Goal: Task Accomplishment & Management: Manage account settings

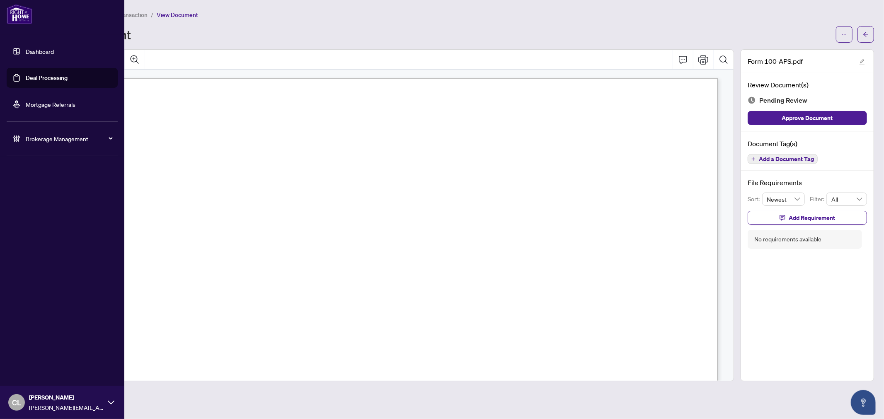
click at [54, 79] on link "Deal Processing" at bounding box center [47, 77] width 42 height 7
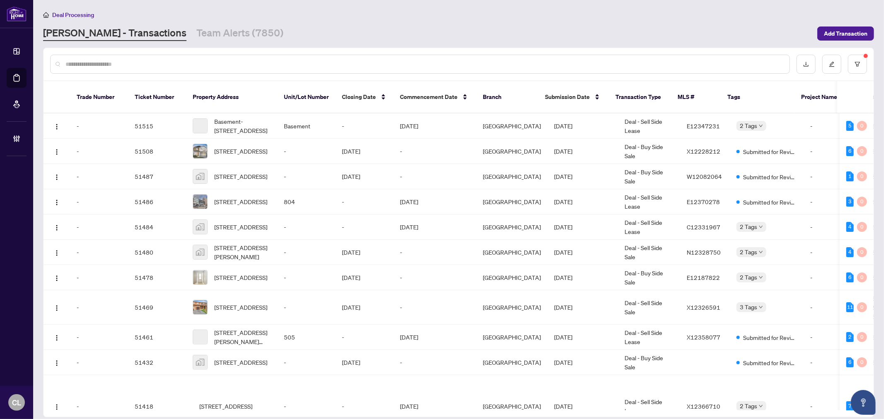
click at [135, 63] on input "text" at bounding box center [423, 64] width 717 height 9
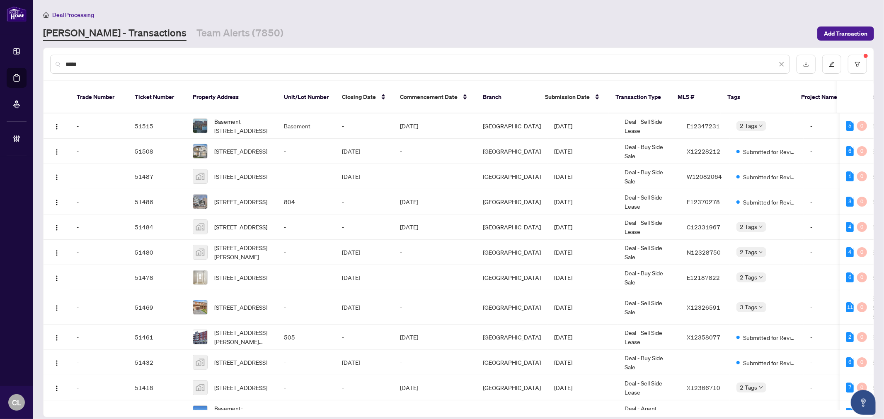
type input "*****"
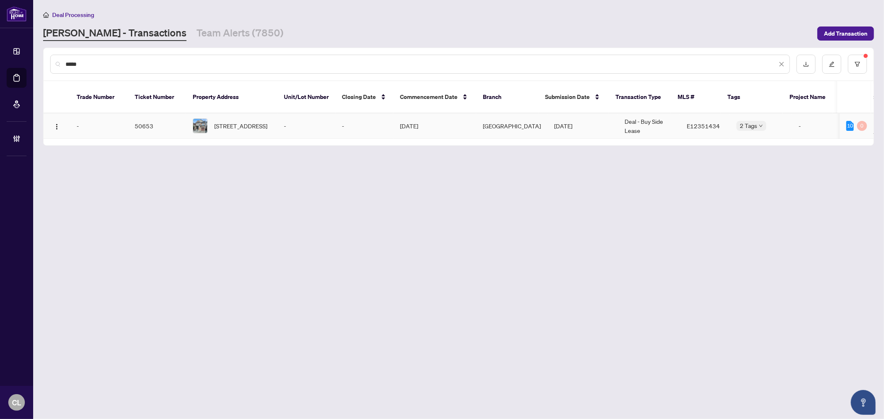
click at [208, 119] on div "[STREET_ADDRESS]" at bounding box center [232, 126] width 78 height 15
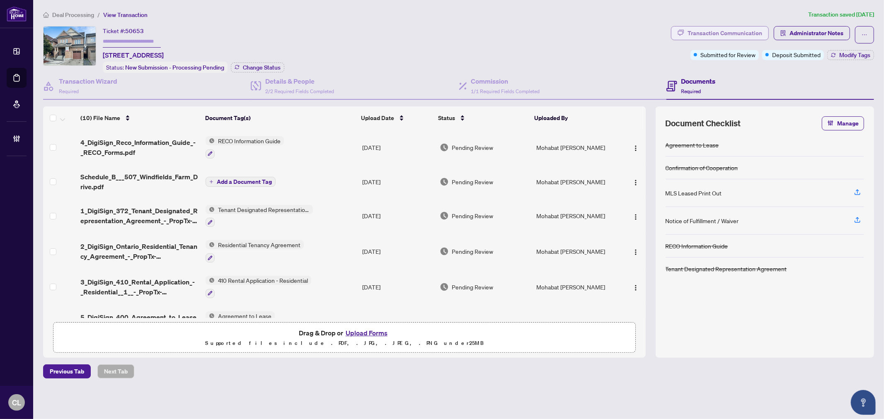
click at [725, 36] on div "Transaction Communication" at bounding box center [725, 33] width 75 height 13
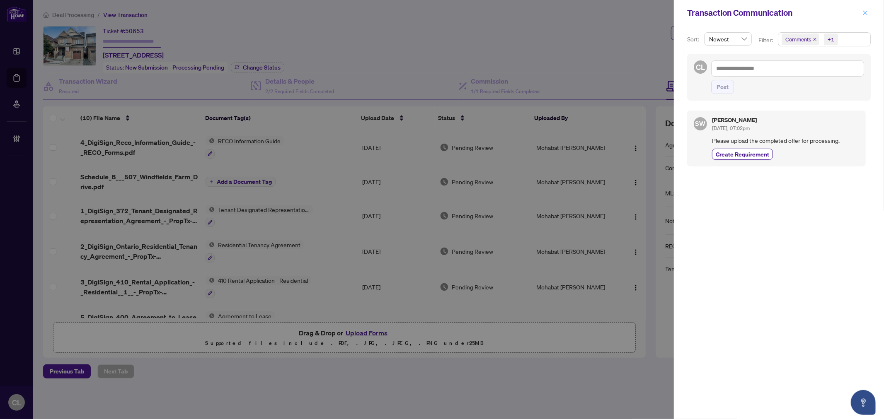
click at [862, 13] on icon "close" at bounding box center [865, 13] width 6 height 6
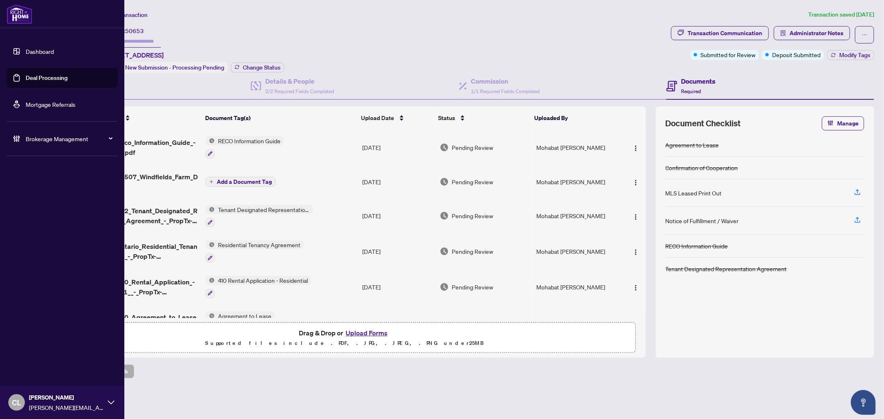
drag, startPoint x: 47, startPoint y: 78, endPoint x: 99, endPoint y: 77, distance: 52.6
click at [47, 78] on link "Deal Processing" at bounding box center [47, 77] width 42 height 7
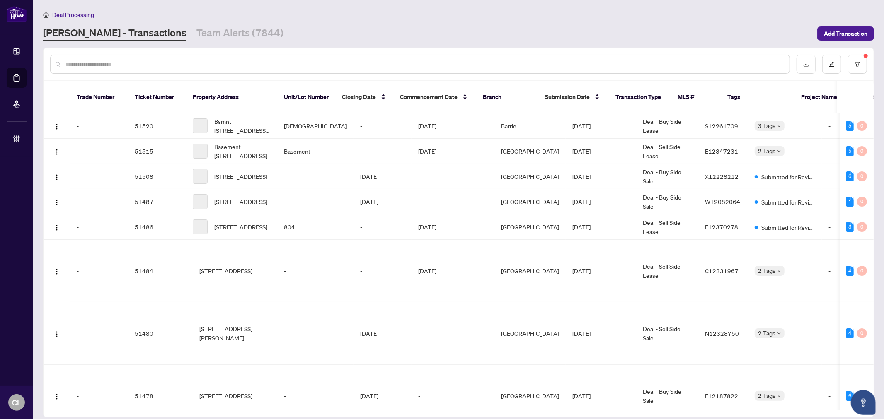
click at [139, 68] on div at bounding box center [420, 64] width 740 height 19
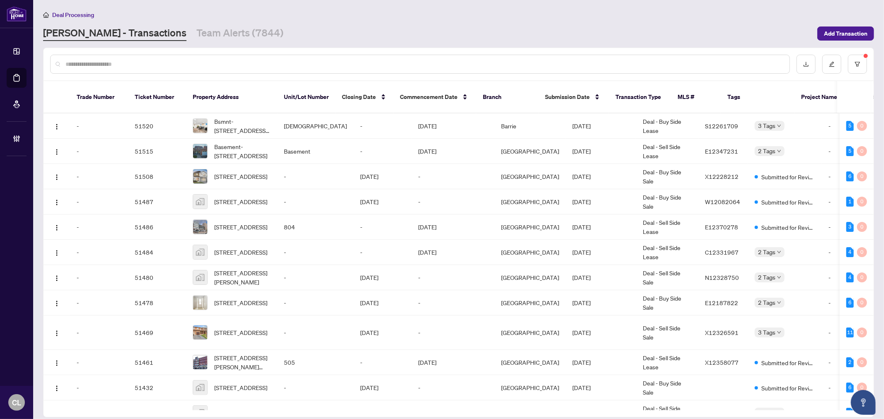
click at [133, 65] on input "text" at bounding box center [423, 64] width 717 height 9
click at [160, 63] on input "text" at bounding box center [423, 64] width 717 height 9
paste input "**********"
type input "**********"
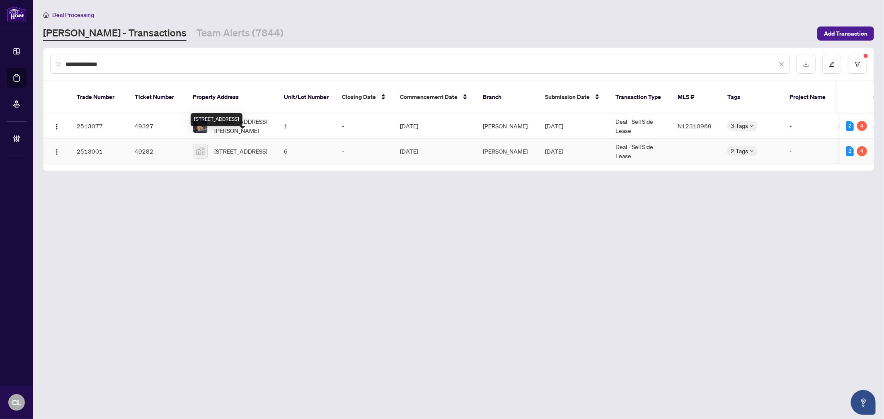
click at [239, 147] on span "[STREET_ADDRESS]" at bounding box center [240, 151] width 53 height 9
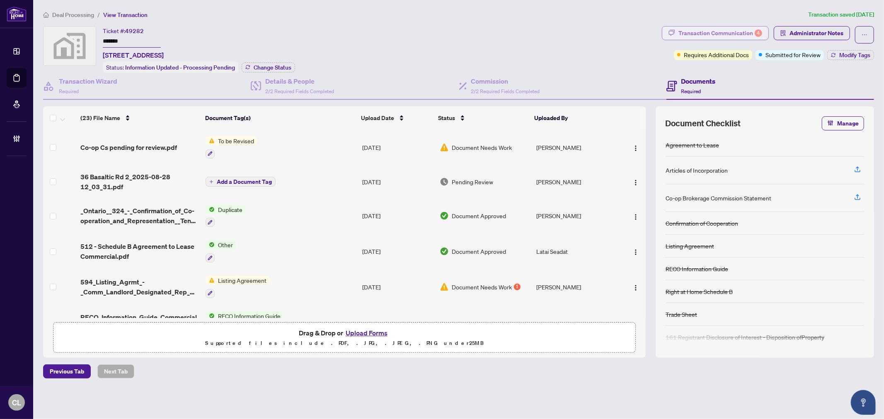
click at [736, 32] on div "Transaction Communication 4" at bounding box center [720, 33] width 84 height 13
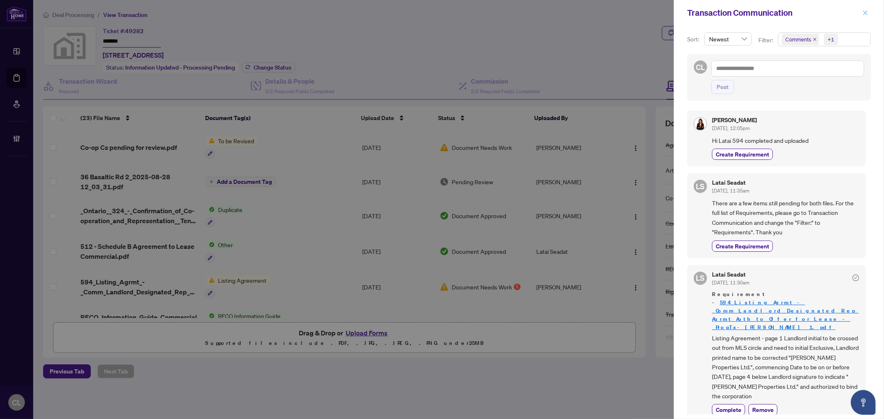
click at [867, 15] on icon "close" at bounding box center [865, 12] width 5 height 5
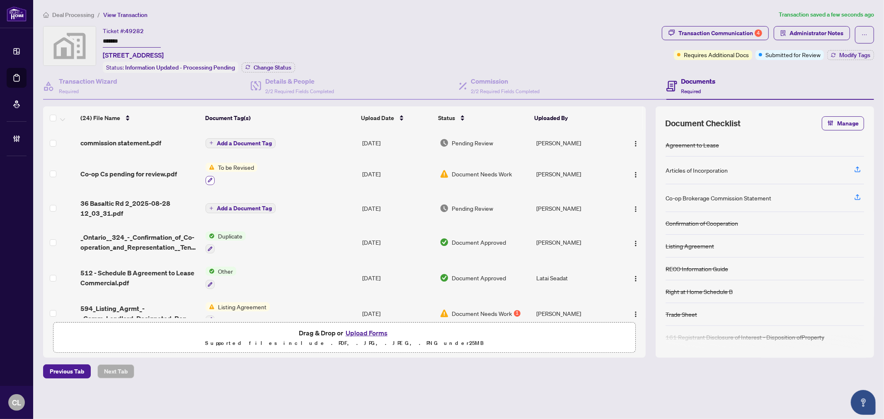
click at [212, 176] on button "button" at bounding box center [210, 180] width 9 height 9
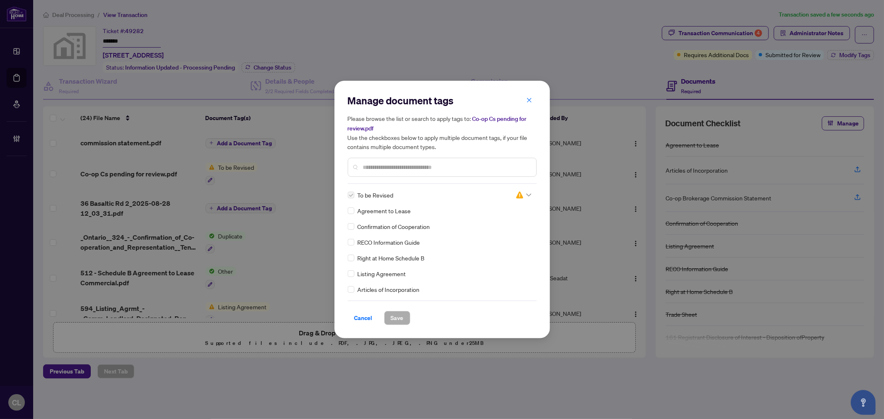
click at [402, 163] on input "text" at bounding box center [446, 167] width 167 height 9
type input "******"
click at [526, 195] on icon at bounding box center [528, 195] width 5 height 3
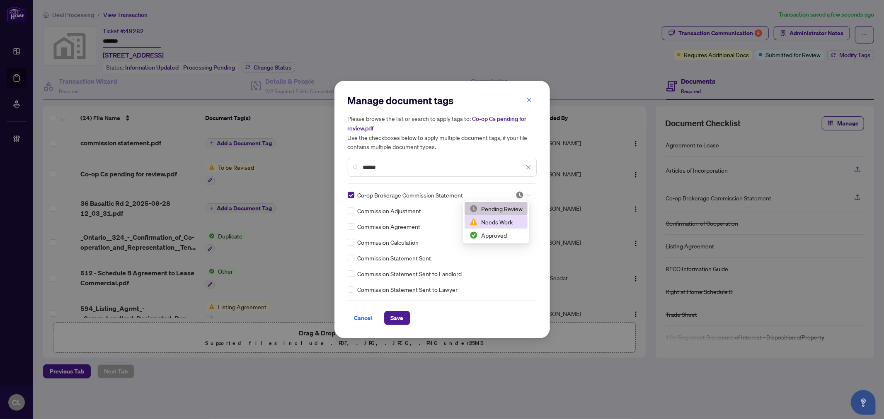
click at [515, 220] on div "Needs Work" at bounding box center [496, 222] width 53 height 9
click at [405, 323] on button "Save" at bounding box center [397, 318] width 26 height 14
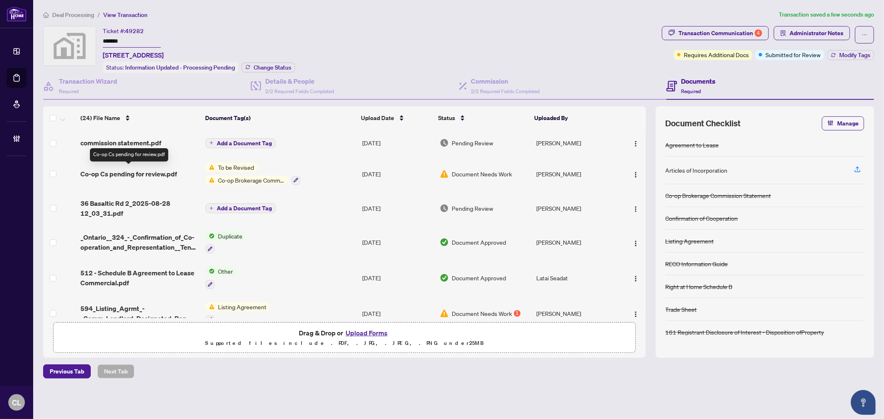
click at [160, 172] on span "Co-op Cs pending for review.pdf" at bounding box center [128, 174] width 97 height 10
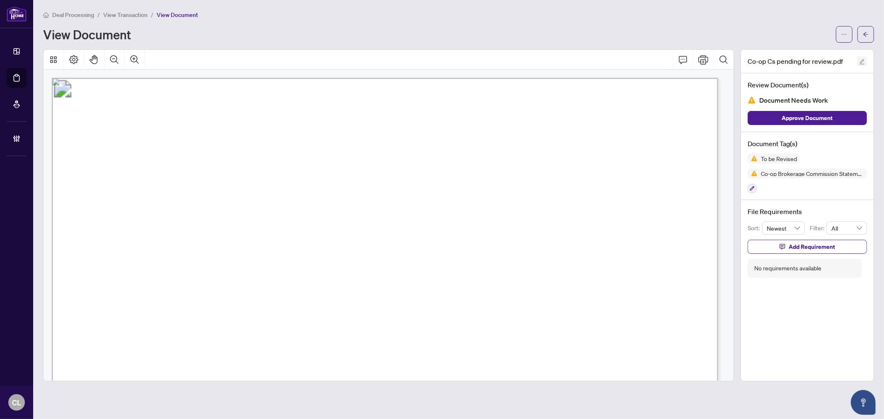
click at [860, 59] on icon "edit" at bounding box center [862, 62] width 6 height 6
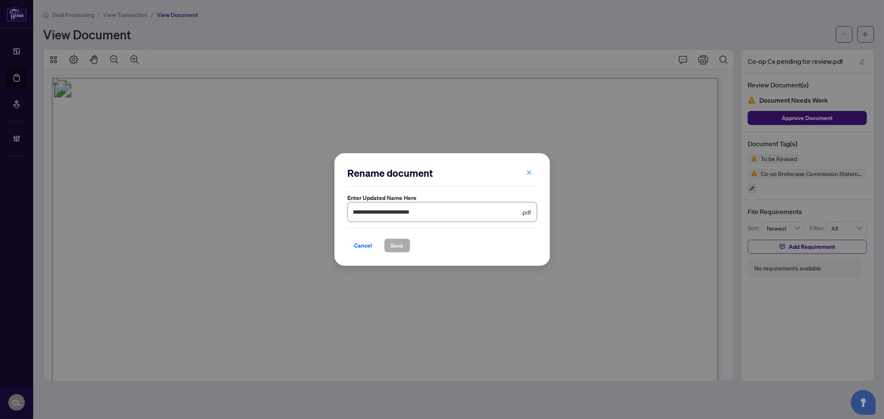
drag, startPoint x: 431, startPoint y: 210, endPoint x: 348, endPoint y: 213, distance: 82.9
click at [348, 213] on span "**********" at bounding box center [442, 212] width 189 height 19
click at [375, 214] on input "**********" at bounding box center [436, 212] width 167 height 9
type input "**********"
click at [401, 242] on span "Save" at bounding box center [397, 245] width 13 height 13
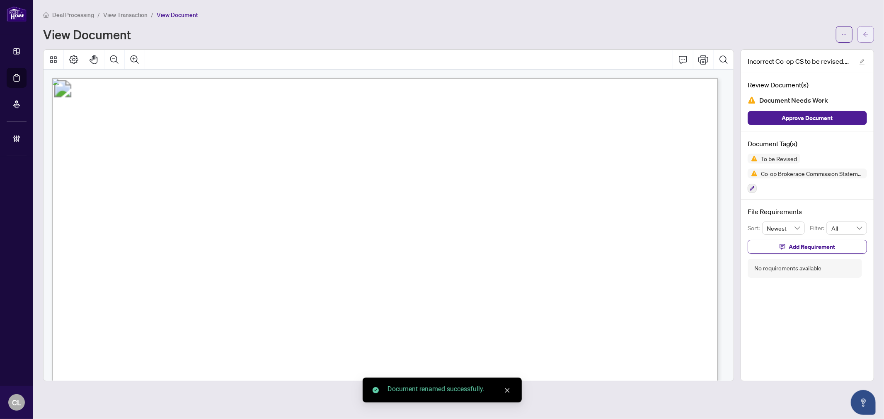
click at [869, 35] on button "button" at bounding box center [865, 34] width 17 height 17
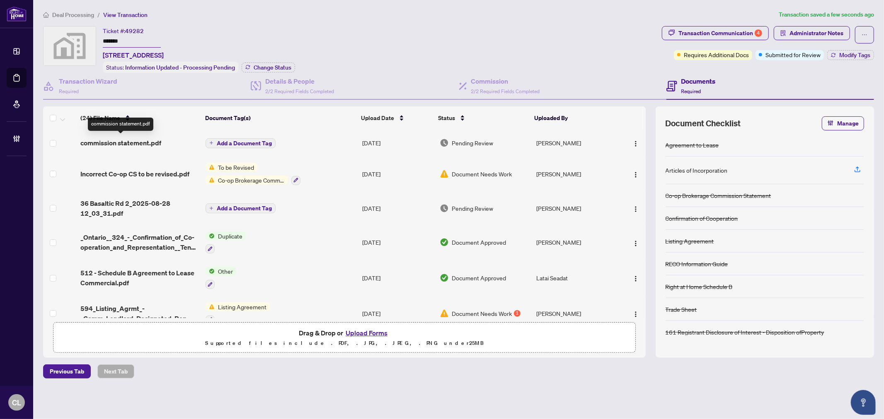
click at [156, 139] on span "commission statement.pdf" at bounding box center [120, 143] width 81 height 10
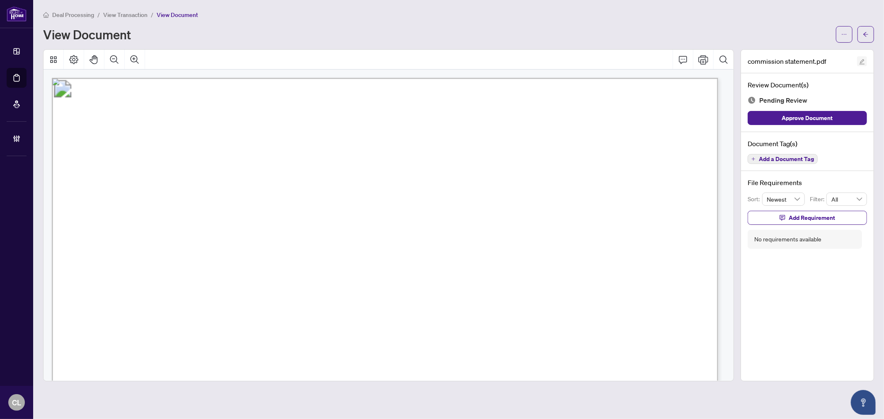
click at [857, 61] on button "button" at bounding box center [862, 61] width 10 height 10
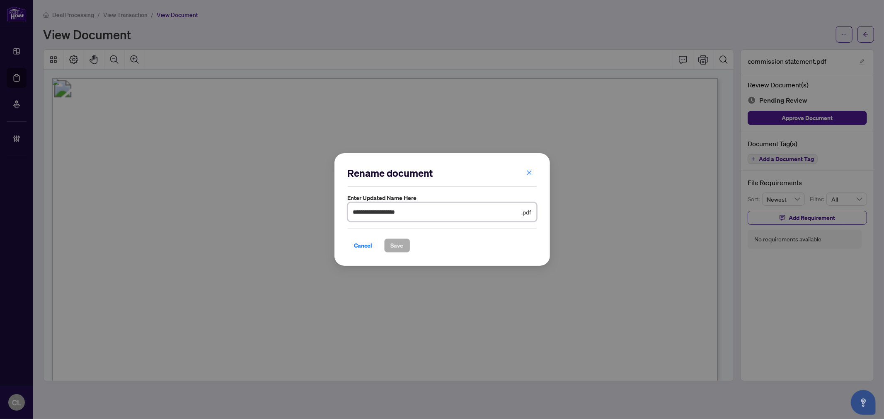
drag, startPoint x: 417, startPoint y: 213, endPoint x: 346, endPoint y: 213, distance: 70.9
click at [346, 213] on div "**********" at bounding box center [441, 209] width 215 height 113
type input "**********"
click at [394, 246] on span "Save" at bounding box center [397, 245] width 13 height 13
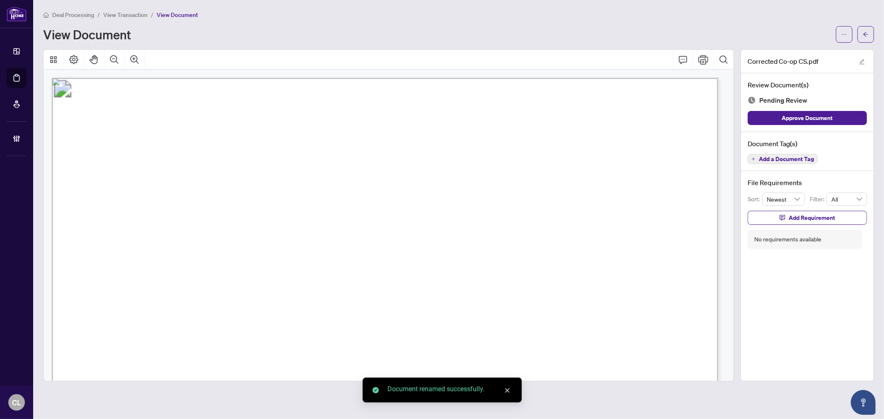
click at [788, 156] on span "Add a Document Tag" at bounding box center [786, 159] width 55 height 6
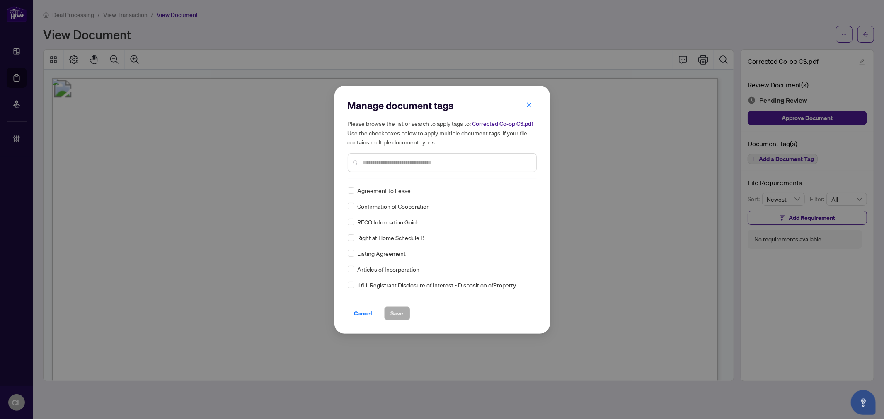
click at [437, 159] on input "text" at bounding box center [446, 162] width 167 height 9
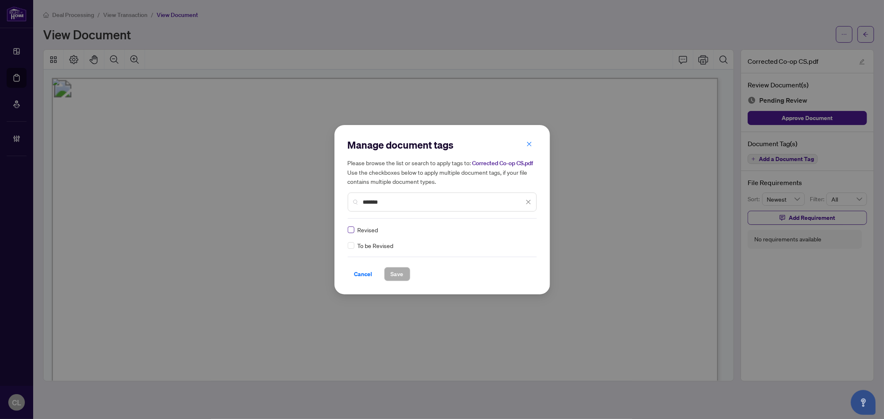
type input "*******"
click at [351, 233] on label at bounding box center [351, 229] width 7 height 9
click at [530, 230] on icon at bounding box center [528, 229] width 5 height 3
click at [513, 264] on div "Approved" at bounding box center [498, 270] width 63 height 13
drag, startPoint x: 426, startPoint y: 204, endPoint x: 344, endPoint y: 204, distance: 81.2
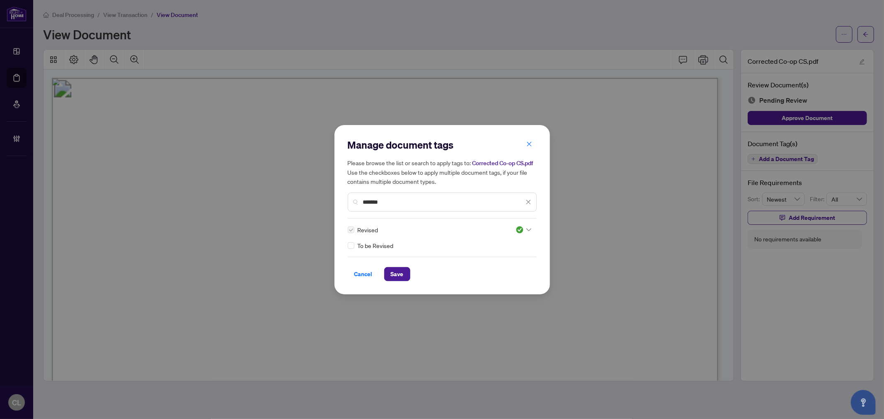
click at [344, 204] on div "Manage document tags Please browse the list or search to apply tags to: Correct…" at bounding box center [441, 209] width 215 height 169
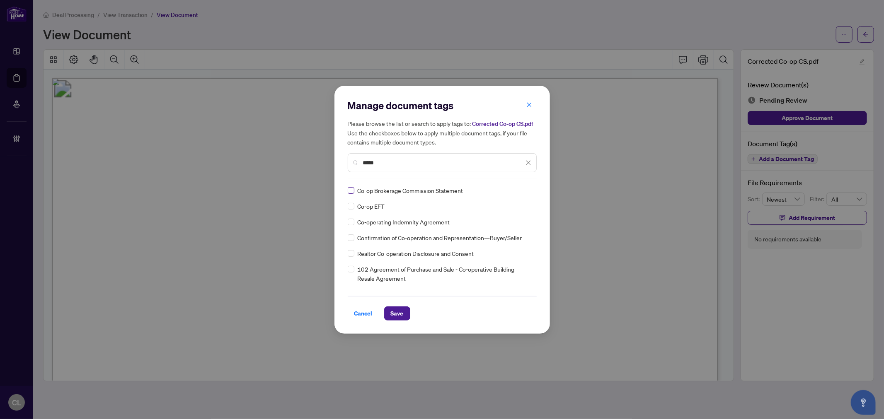
type input "*****"
click at [529, 189] on div at bounding box center [521, 190] width 21 height 8
click at [517, 224] on div "Approved" at bounding box center [496, 230] width 63 height 13
click at [388, 314] on button "Save" at bounding box center [397, 314] width 26 height 14
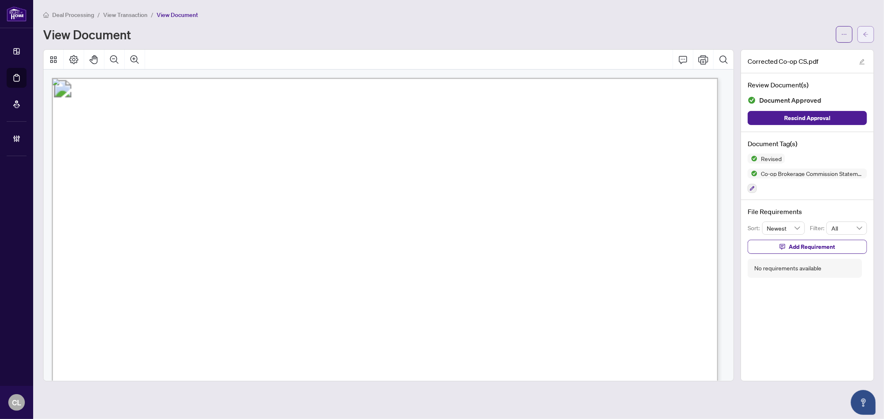
click at [868, 36] on icon "arrow-left" at bounding box center [866, 34] width 6 height 6
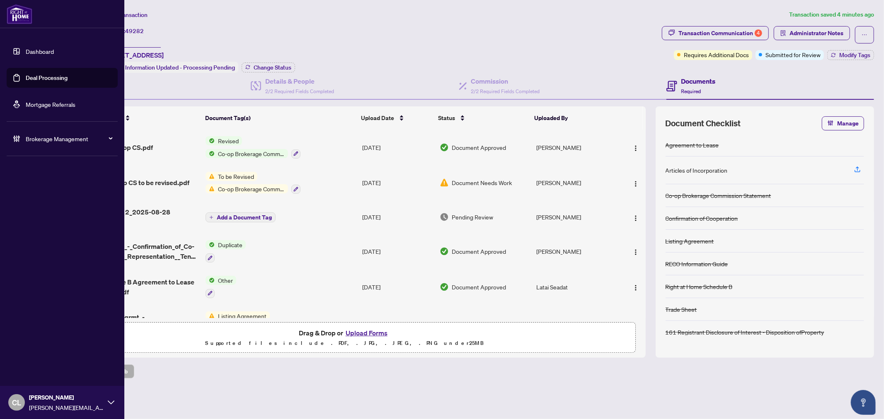
click at [26, 77] on link "Deal Processing" at bounding box center [47, 77] width 42 height 7
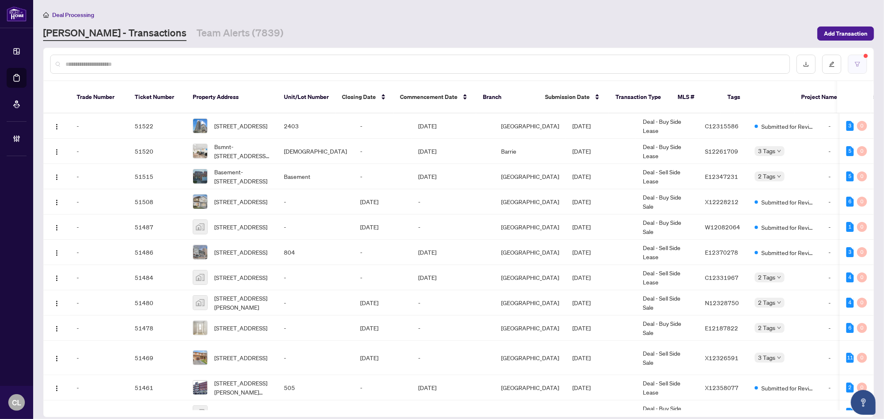
click at [859, 61] on icon "filter" at bounding box center [858, 64] width 6 height 6
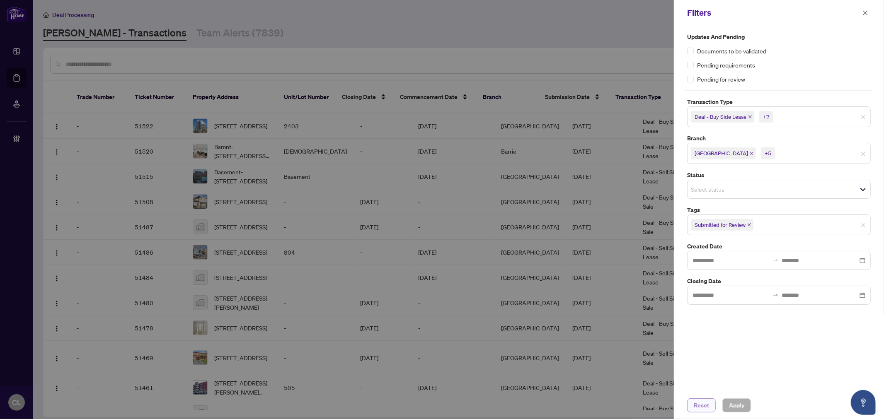
click at [705, 408] on span "Reset" at bounding box center [701, 405] width 15 height 13
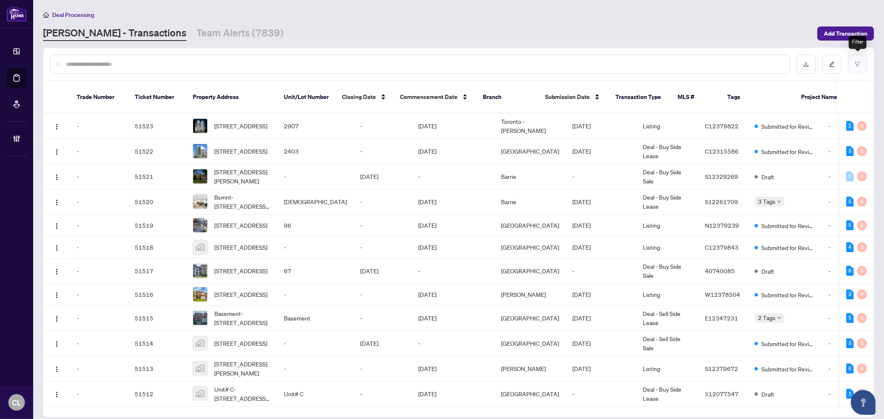
click at [860, 63] on button "button" at bounding box center [857, 64] width 19 height 19
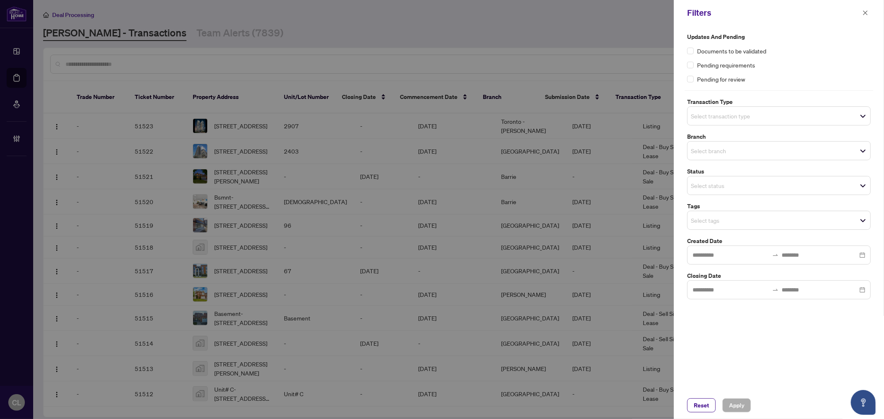
click at [704, 115] on input "search" at bounding box center [720, 116] width 58 height 10
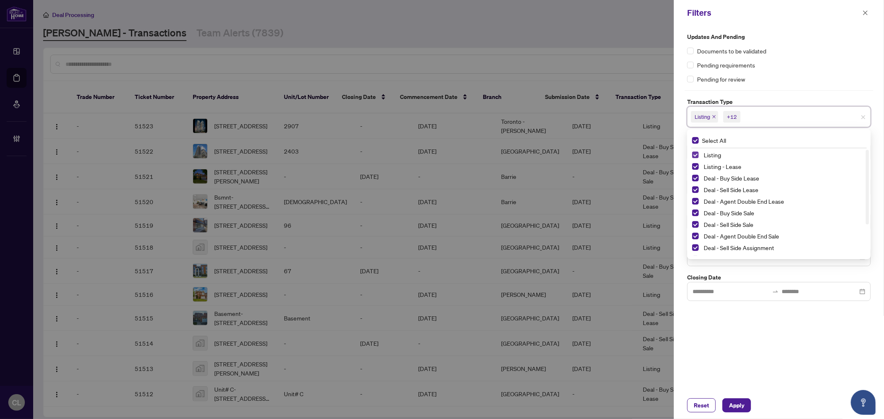
click at [694, 156] on span "Select Listing" at bounding box center [695, 155] width 7 height 7
click at [693, 165] on span "Select Listing - Lease" at bounding box center [695, 166] width 7 height 7
click at [600, 44] on div at bounding box center [442, 209] width 884 height 419
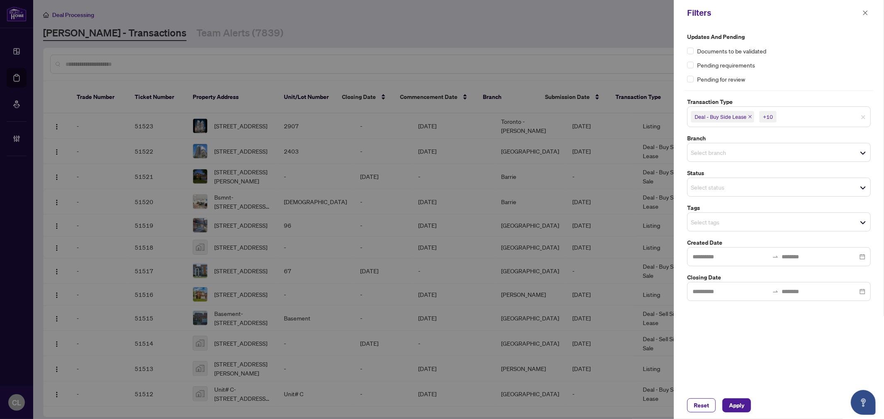
click at [706, 150] on input "search" at bounding box center [720, 153] width 58 height 10
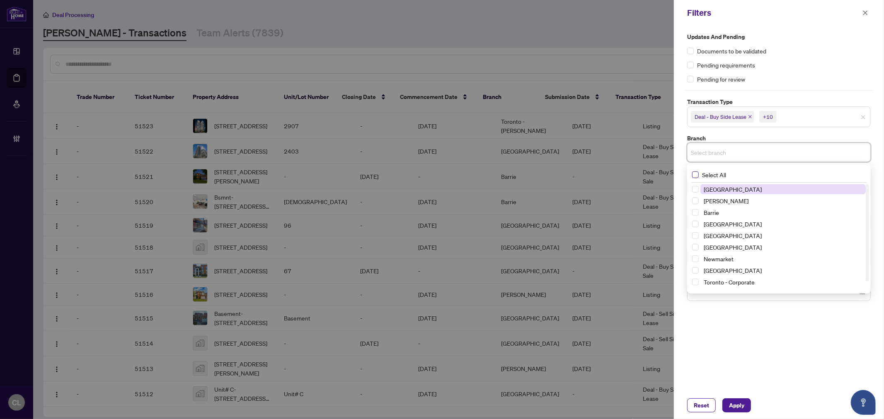
click at [699, 176] on span "Select All" at bounding box center [714, 174] width 31 height 9
drag, startPoint x: 577, startPoint y: 38, endPoint x: 601, endPoint y: 67, distance: 37.4
click at [577, 38] on div at bounding box center [442, 209] width 884 height 419
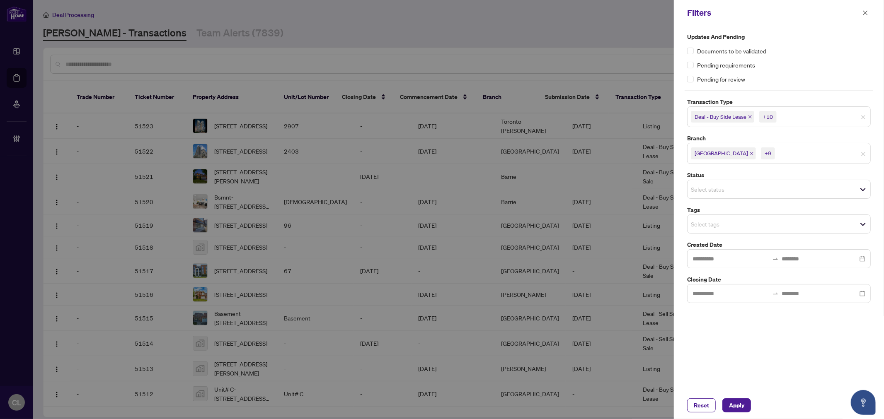
click at [705, 223] on input "search" at bounding box center [720, 224] width 58 height 10
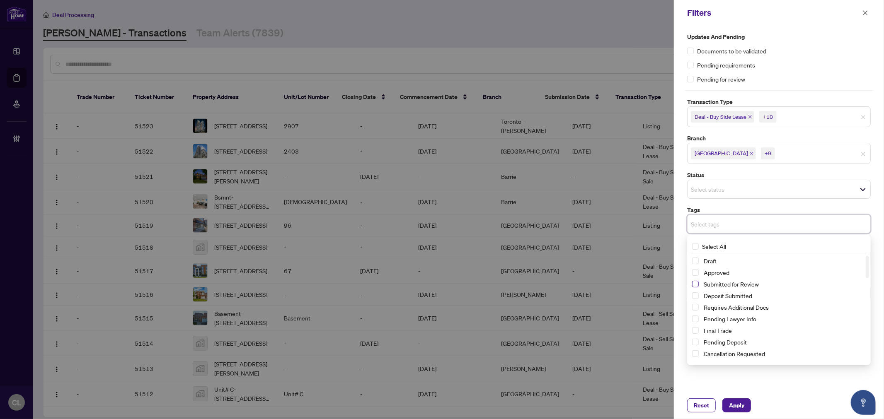
click at [698, 285] on span "Select Submitted for Review" at bounding box center [695, 284] width 7 height 7
click at [615, 52] on div at bounding box center [442, 209] width 884 height 419
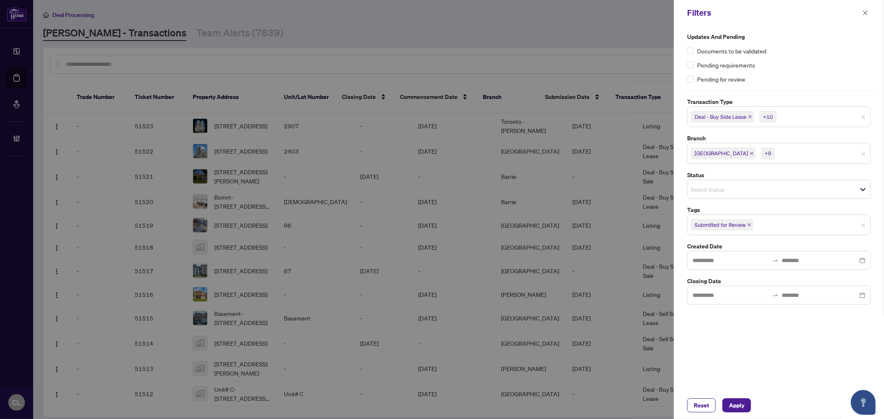
click at [830, 125] on div "Deal - Buy Side Lease +10" at bounding box center [779, 117] width 184 height 21
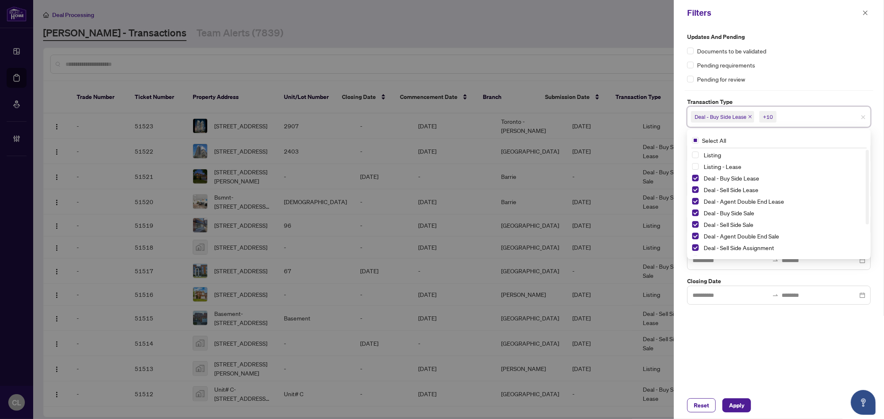
click at [522, 31] on div at bounding box center [442, 209] width 884 height 419
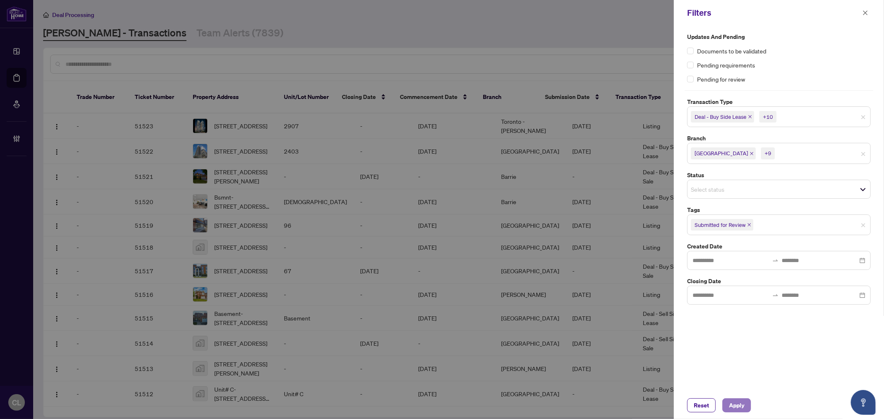
click at [735, 403] on span "Apply" at bounding box center [736, 405] width 15 height 13
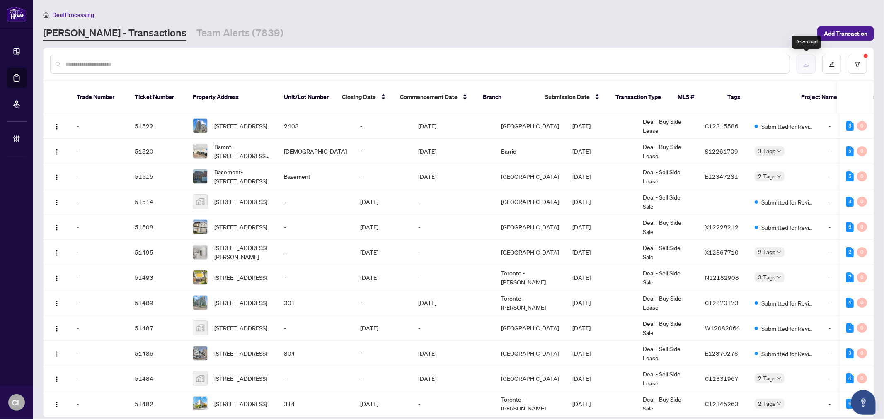
click at [800, 62] on button "button" at bounding box center [805, 64] width 19 height 19
